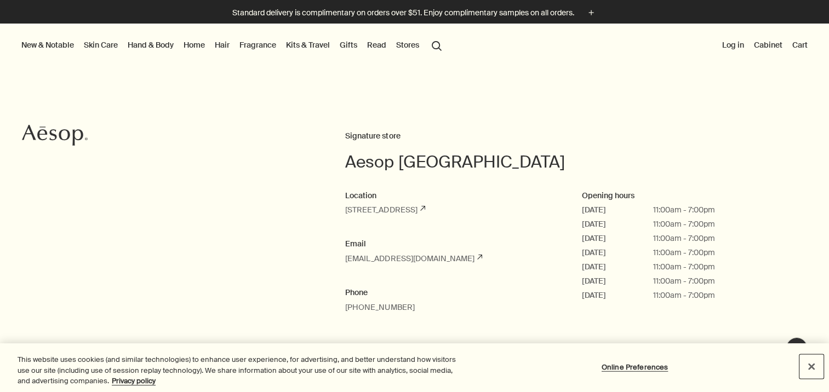
click at [799, 359] on button "Close" at bounding box center [811, 366] width 24 height 24
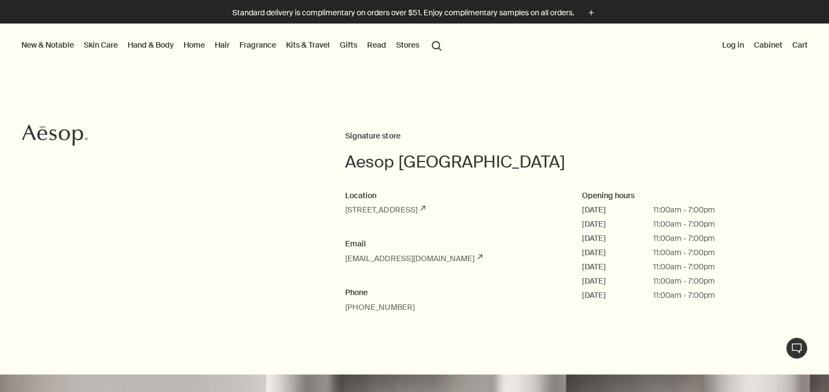
click at [228, 46] on link "Hair" at bounding box center [221, 45] width 19 height 14
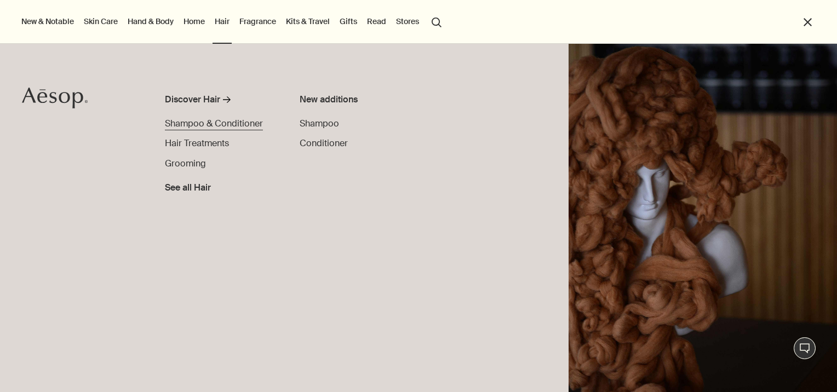
click at [214, 123] on span "Shampoo & Conditioner" at bounding box center [214, 124] width 98 height 12
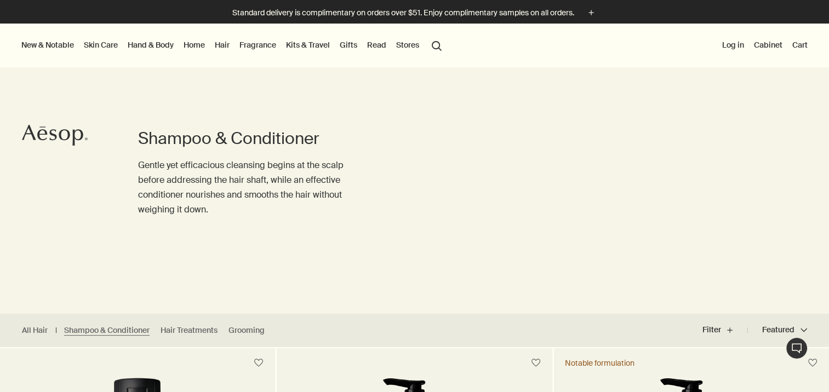
click at [319, 43] on link "Kits & Travel" at bounding box center [308, 45] width 48 height 14
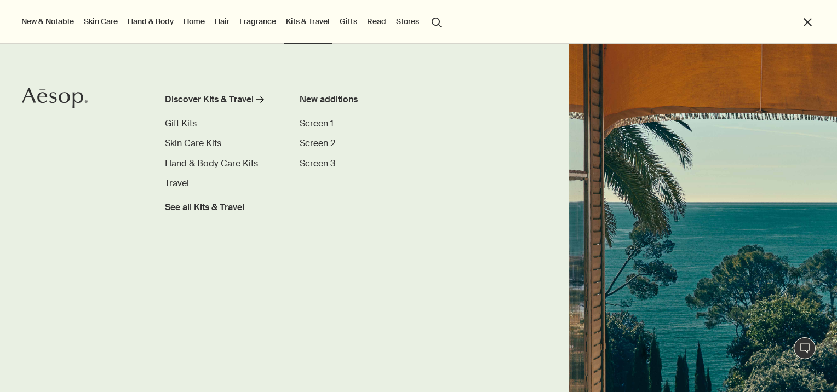
click at [198, 163] on span "Hand & Body Care Kits" at bounding box center [211, 164] width 93 height 12
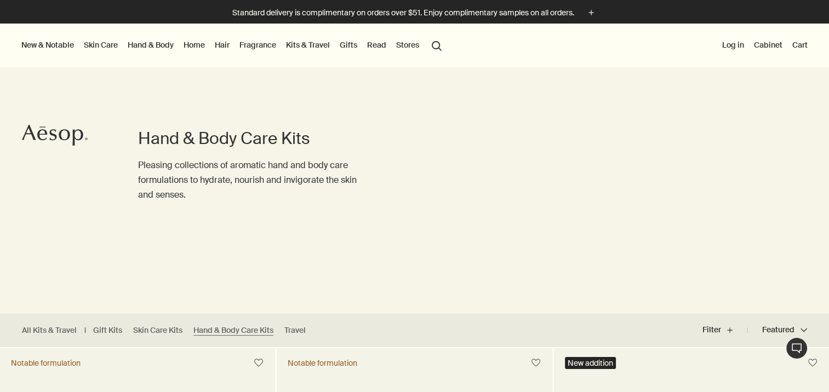
click at [94, 45] on link "Skin Care" at bounding box center [101, 45] width 38 height 14
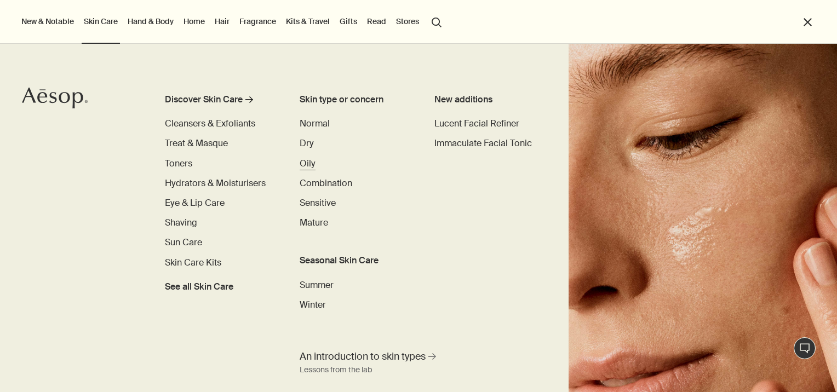
click at [309, 163] on span "Oily" at bounding box center [308, 164] width 16 height 12
